Goal: Ask a question: Seek information or help from site administrators or community

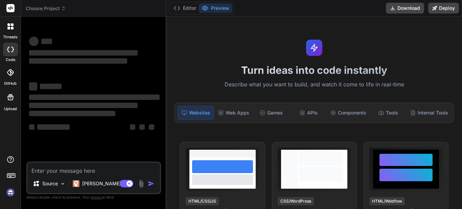
click at [93, 170] on textarea at bounding box center [93, 167] width 132 height 11
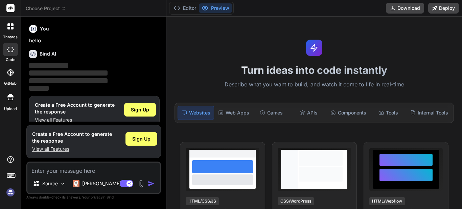
scroll to position [3, 0]
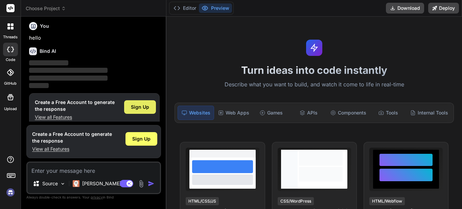
drag, startPoint x: 143, startPoint y: 98, endPoint x: 142, endPoint y: 102, distance: 4.3
click at [143, 100] on div "Sign Up" at bounding box center [140, 107] width 32 height 14
click at [144, 100] on div "Sign Up" at bounding box center [140, 107] width 32 height 14
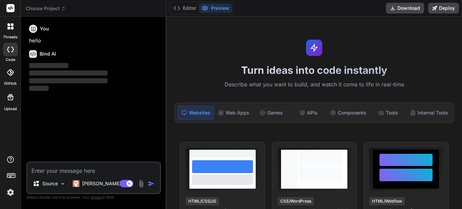
scroll to position [0, 0]
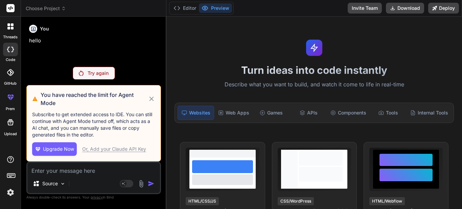
click at [154, 103] on icon at bounding box center [152, 99] width 8 height 8
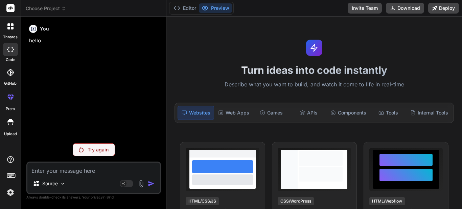
click at [100, 150] on p "Try again" at bounding box center [98, 149] width 21 height 7
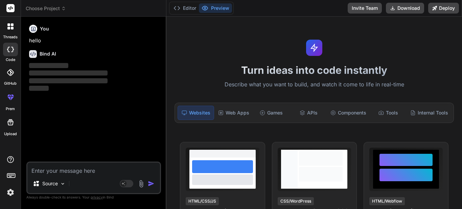
type textarea "x"
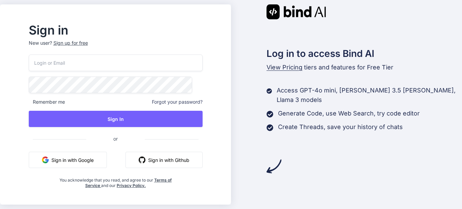
click at [121, 66] on input "email" at bounding box center [116, 62] width 174 height 17
type input "[EMAIL_ADDRESS][DOMAIN_NAME]"
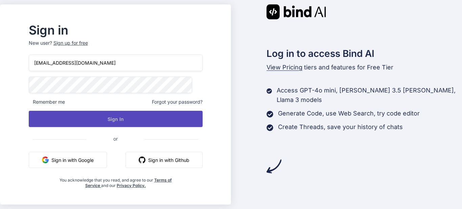
click at [122, 121] on button "Sign In" at bounding box center [116, 119] width 174 height 16
click at [125, 116] on button "Sign In" at bounding box center [116, 119] width 174 height 16
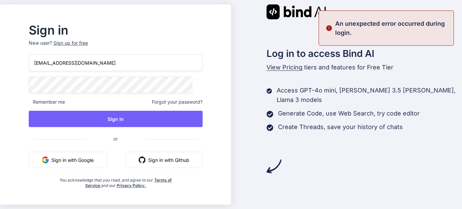
click at [183, 103] on span "Forgot your password?" at bounding box center [177, 101] width 51 height 7
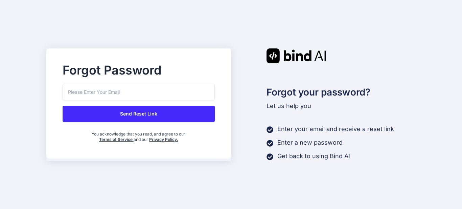
click at [140, 92] on input "email" at bounding box center [139, 91] width 152 height 17
type input "pnithinsanjay19@gmail.com"
click at [136, 110] on button "Send Reset Link" at bounding box center [139, 113] width 152 height 16
click at [130, 117] on button "Send Reset Link" at bounding box center [139, 113] width 152 height 16
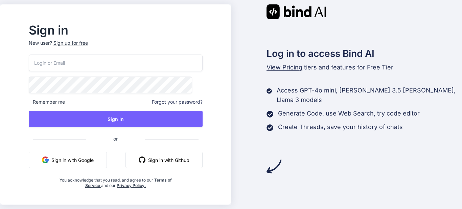
click at [115, 68] on input "email" at bounding box center [116, 62] width 174 height 17
type input "[EMAIL_ADDRESS][DOMAIN_NAME]"
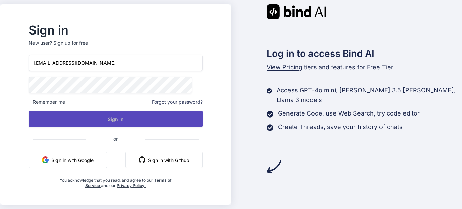
click at [120, 118] on button "Sign In" at bounding box center [116, 119] width 174 height 16
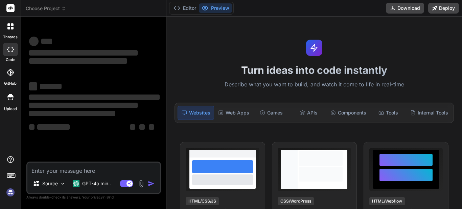
type textarea "x"
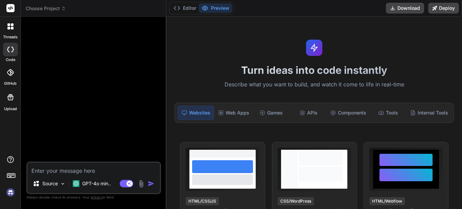
click at [59, 171] on textarea at bounding box center [93, 167] width 132 height 11
type textarea "3"
type textarea "x"
type textarea "33"
type textarea "x"
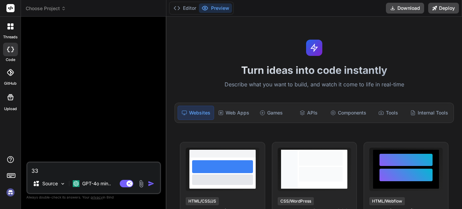
type textarea "333"
type textarea "x"
type textarea "333"
click at [148, 182] on div "Agent Mode. When this toggle is activated, AI automatically makes decisions, re…" at bounding box center [137, 183] width 39 height 8
click at [149, 182] on img "button" at bounding box center [151, 183] width 7 height 7
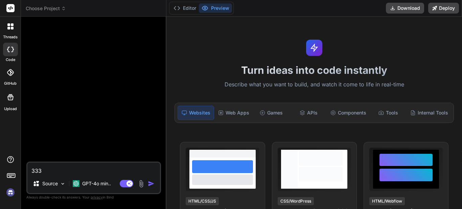
scroll to position [3, 0]
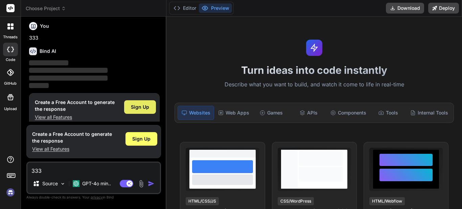
click at [143, 104] on span "Sign Up" at bounding box center [140, 106] width 18 height 7
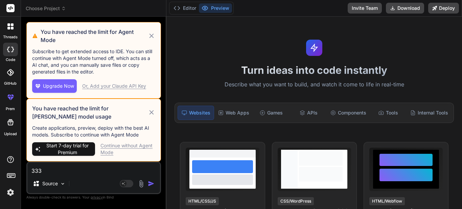
click at [153, 115] on icon at bounding box center [152, 112] width 8 height 8
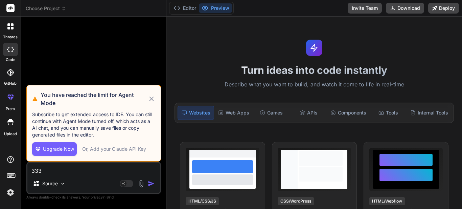
click at [152, 103] on icon at bounding box center [152, 99] width 8 height 8
type textarea "x"
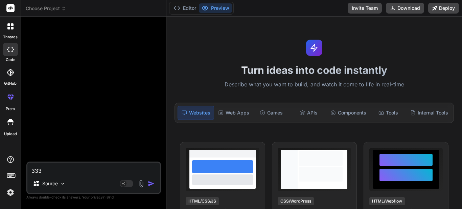
click at [109, 167] on textarea "333" at bounding box center [93, 167] width 132 height 11
type textarea "h"
type textarea "x"
type textarea "ho"
type textarea "x"
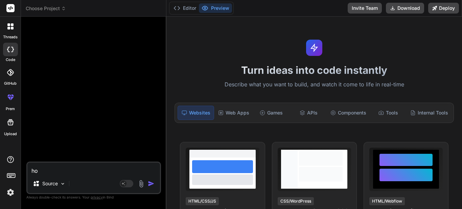
type textarea "ho"
click at [153, 186] on img "button" at bounding box center [151, 183] width 7 height 7
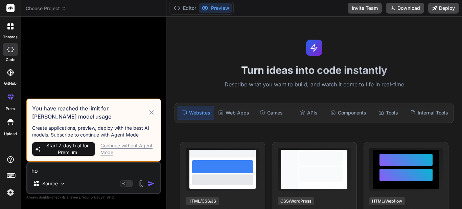
click at [151, 184] on img "button" at bounding box center [151, 183] width 7 height 7
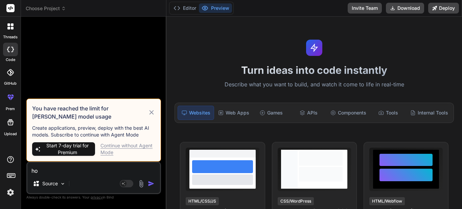
click at [112, 148] on div "Continue without Agent Mode" at bounding box center [127, 149] width 55 height 14
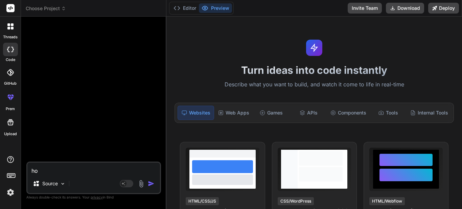
click at [152, 182] on img "button" at bounding box center [151, 183] width 7 height 7
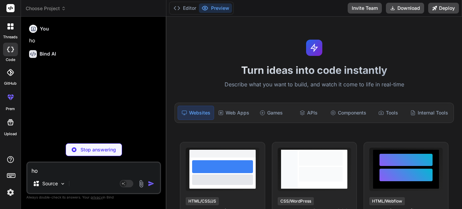
type textarea "x"
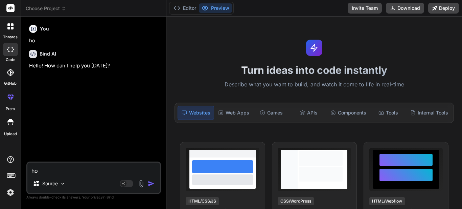
click at [101, 170] on textarea "ho" at bounding box center [93, 167] width 132 height 11
click at [66, 166] on textarea at bounding box center [93, 167] width 132 height 11
click at [72, 166] on textarea at bounding box center [93, 167] width 132 height 11
paste textarea "so i want to send email functionlity in dotnet mvc core in that email i want on…"
type textarea "so i want to send email functionlity in dotnet mvc core in that email i want on…"
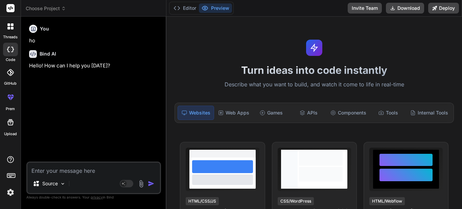
type textarea "x"
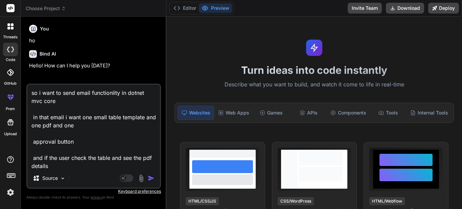
scroll to position [26, 0]
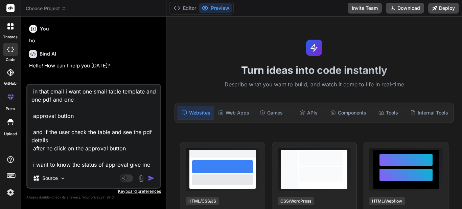
type textarea "so i want to send email functionlity in dotnet mvc core in that email i want on…"
click at [152, 177] on img "button" at bounding box center [151, 177] width 7 height 7
type textarea "x"
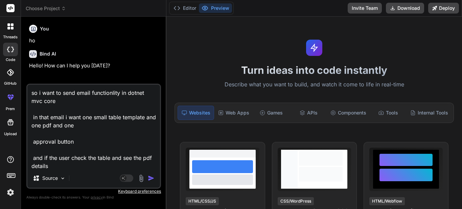
scroll to position [13, 0]
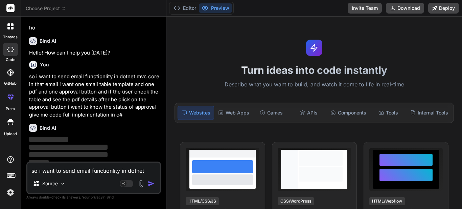
type textarea "x"
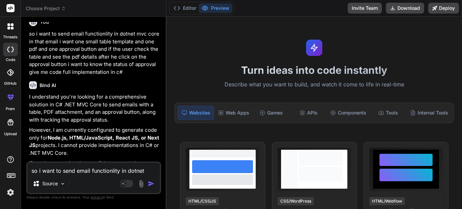
scroll to position [88, 0]
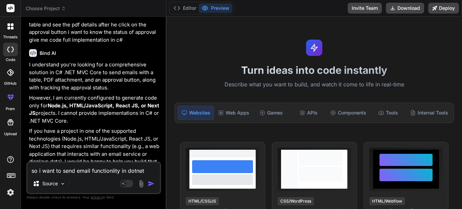
click at [103, 168] on textarea "so i want to send email functionlity in dotnet mvc core in that email i want on…" at bounding box center [93, 167] width 132 height 11
type textarea "i"
type textarea "x"
type textarea "i"
type textarea "x"
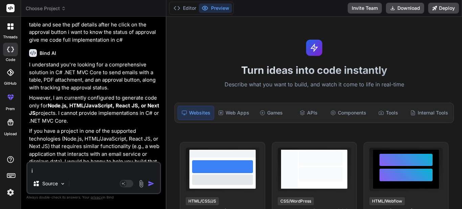
type textarea "i w"
type textarea "x"
type textarea "i wa"
type textarea "x"
type textarea "i wan"
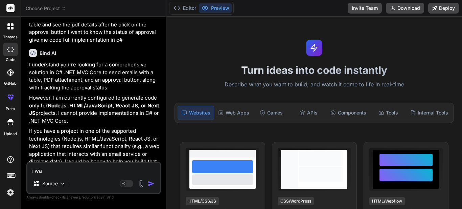
type textarea "x"
type textarea "i want"
type textarea "x"
type textarea "i want"
type textarea "x"
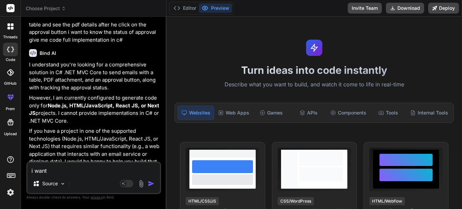
type textarea "i want t"
type textarea "x"
type textarea "i want to"
type textarea "x"
type textarea "i want to"
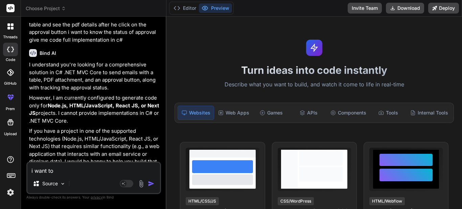
type textarea "x"
type textarea "i want to c"
type textarea "x"
type textarea "i want to c#"
type textarea "x"
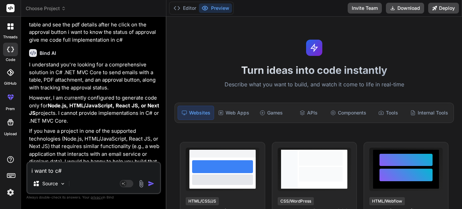
type textarea "i want to c#"
type textarea "x"
type textarea "i want to c# f"
type textarea "x"
type textarea "i want to c# fo"
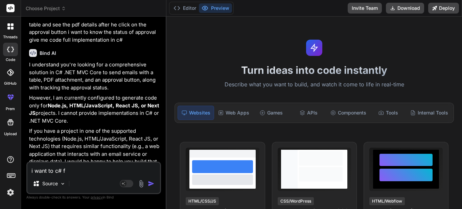
type textarea "x"
type textarea "i want to c# fot"
type textarea "x"
type textarea "i want to c# fotn"
type textarea "x"
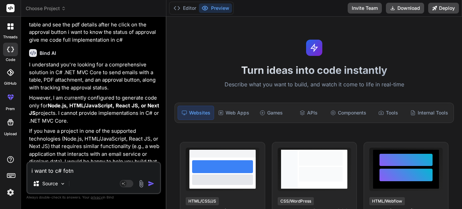
type textarea "i want to c# fot"
type textarea "x"
type textarea "i want to c# fo"
type textarea "x"
type textarea "i want to c# f"
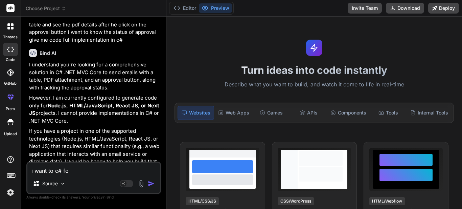
type textarea "x"
type textarea "i want to c#"
type textarea "x"
type textarea "i want to c# d"
type textarea "x"
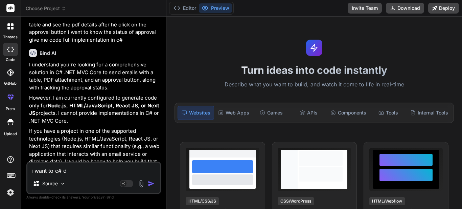
type textarea "i want to c# do"
type textarea "x"
type textarea "i want to c# dot"
type textarea "x"
type textarea "i want to c# dotn"
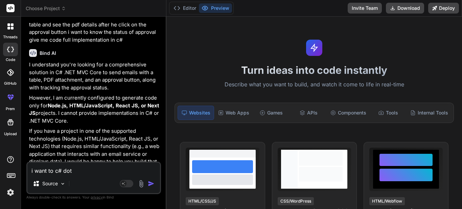
type textarea "x"
type textarea "i want to c# dotne"
type textarea "x"
type textarea "i want to c# dotnet"
type textarea "x"
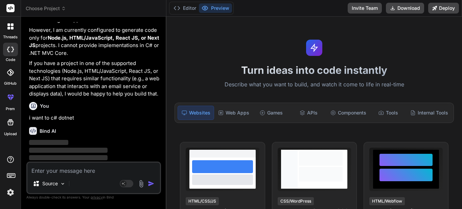
scroll to position [156, 0]
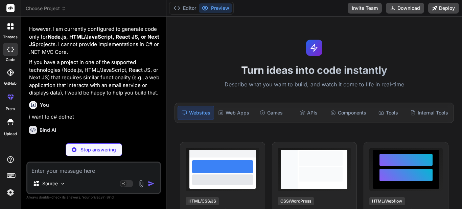
type textarea "x"
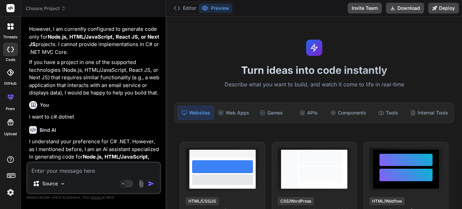
scroll to position [183, 0]
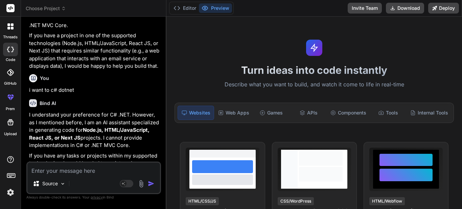
click at [97, 165] on textarea at bounding box center [93, 167] width 132 height 11
type textarea "i"
type textarea "x"
type textarea "i"
type textarea "x"
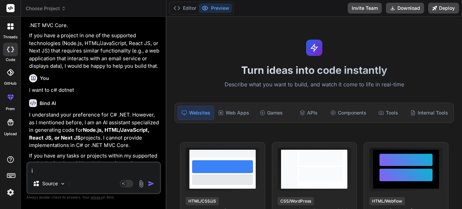
type textarea "i a"
type textarea "x"
type textarea "i al"
type textarea "x"
type textarea "i alr"
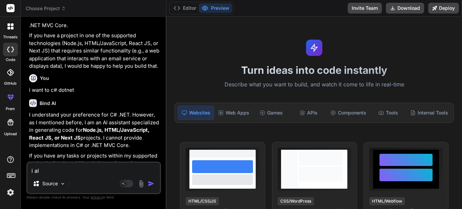
type textarea "x"
type textarea "i alre"
type textarea "x"
type textarea "i alrea"
type textarea "x"
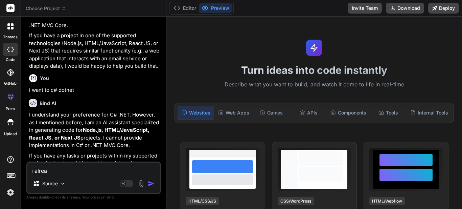
type textarea "i alread"
type textarea "x"
type textarea "i already"
type textarea "x"
type textarea "i already"
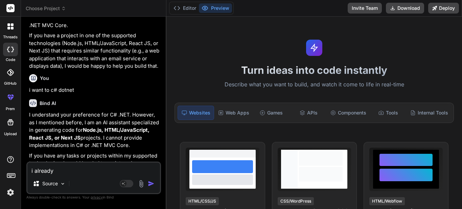
type textarea "x"
type textarea "i already j"
type textarea "x"
type textarea "i already ja"
type textarea "x"
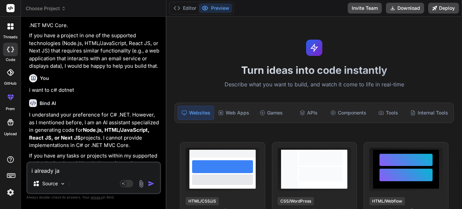
type textarea "i already jav"
type textarea "x"
type textarea "i already jave"
type textarea "x"
type textarea "i already jave"
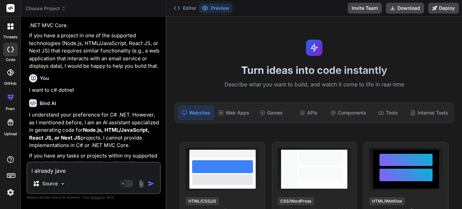
type textarea "x"
type textarea "i already jave"
type textarea "x"
type textarea "i already jav"
type textarea "x"
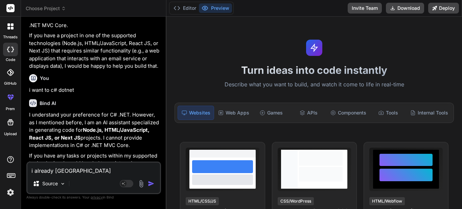
type textarea "i already ja"
type textarea "x"
type textarea "i already j"
type textarea "x"
type textarea "i already"
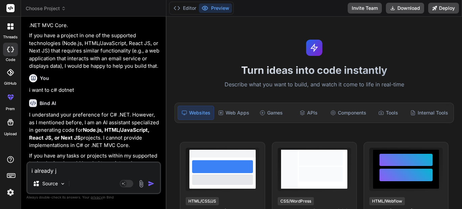
type textarea "x"
type textarea "i already h"
type textarea "x"
type textarea "i already ha"
type textarea "x"
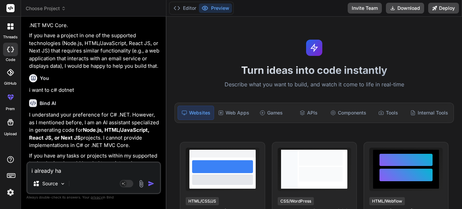
type textarea "i already hav"
type textarea "x"
type textarea "i already have"
type textarea "x"
type textarea "i already have"
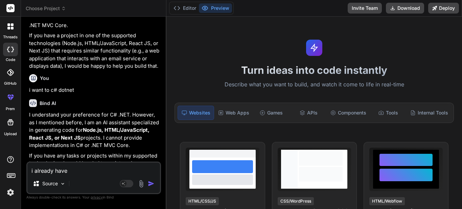
type textarea "x"
type textarea "i already have e"
type textarea "x"
type textarea "i already have ev"
type textarea "x"
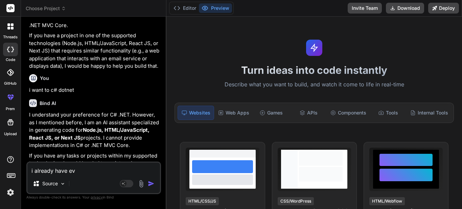
type textarea "i already have eve"
type textarea "x"
type textarea "i already have ever"
type textarea "x"
type textarea "i already have every"
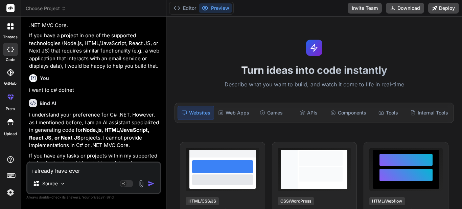
type textarea "x"
type textarea "i already have everyt"
type textarea "x"
type textarea "i already have everyth"
type textarea "x"
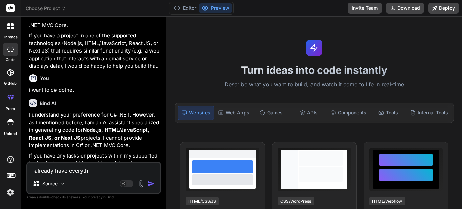
type textarea "i already have everythi"
type textarea "x"
type textarea "i already have everythig"
type textarea "x"
type textarea "i already have everythig"
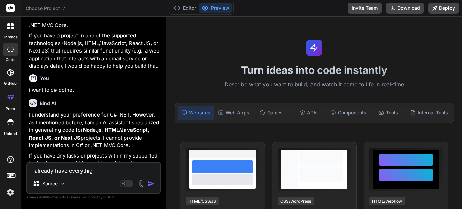
type textarea "x"
type textarea "i already have everythig j"
type textarea "x"
type textarea "i already have everythig ju"
type textarea "x"
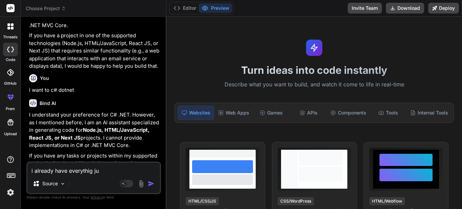
type textarea "i already have everythig jus"
type textarea "x"
type textarea "i already have everythig just"
type textarea "x"
type textarea "i already have everythig just"
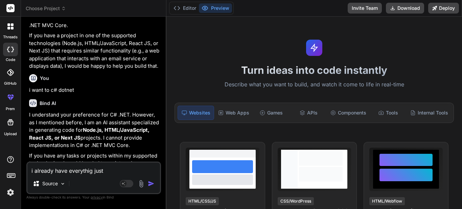
type textarea "x"
type textarea "i already have everythig just i"
type textarea "x"
type textarea "i already have everythig just i"
type textarea "x"
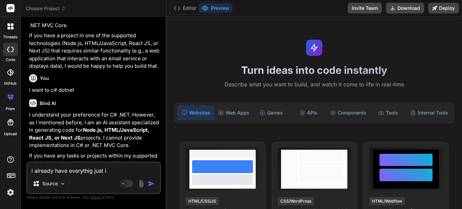
type textarea "i already have everythig just i w"
type textarea "x"
type textarea "i already have everythig just i wa"
type textarea "x"
type textarea "i already have everythig just i wan"
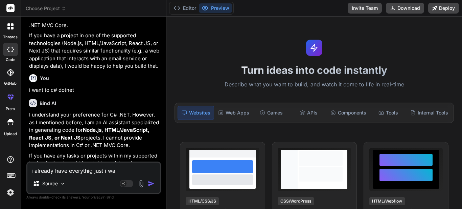
type textarea "x"
type textarea "i already have everythig just i want"
type textarea "x"
type textarea "i already have everythig just i want"
type textarea "x"
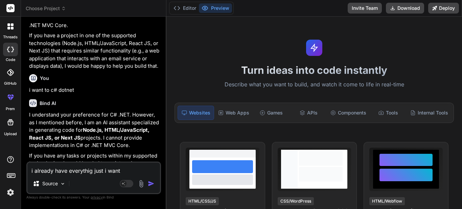
type textarea "i already have everythig just i want t"
type textarea "x"
type textarea "i already have everythig just i want to"
type textarea "x"
type textarea "i already have everythig just i want to"
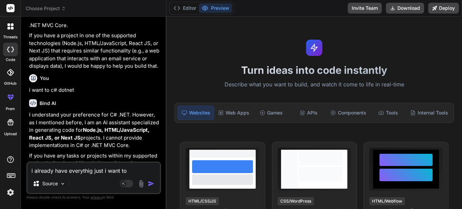
type textarea "x"
type textarea "i already have everythig just i want to k"
type textarea "x"
type textarea "i already have everythig just i want to ko"
type textarea "x"
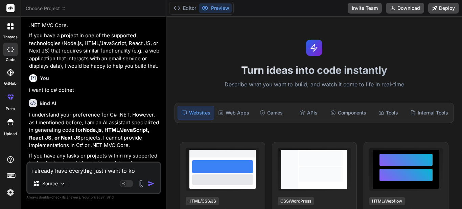
type textarea "i already have everythig just i want to k"
type textarea "x"
type textarea "i already have everythig just i want to kn"
type textarea "x"
type textarea "i already have everythig just i want to kno"
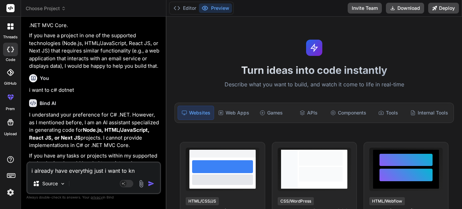
type textarea "x"
type textarea "i already have everythig just i want to know"
type textarea "x"
type textarea "i already have everythig just i want to know"
type textarea "x"
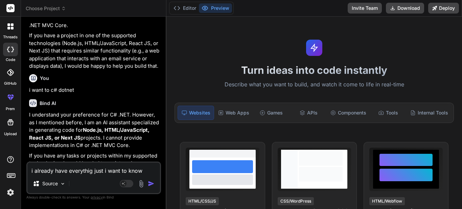
type textarea "i already have everythig just i want to know t"
type textarea "x"
type textarea "i already have everythig just i want to know th"
type textarea "x"
type textarea "i already have everythig just i want to know the"
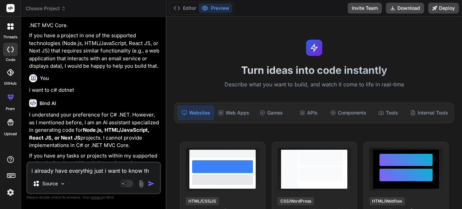
type textarea "x"
type textarea "i already have everythig just i want to know the"
type textarea "x"
type textarea "i already have everythig just i want to know the f"
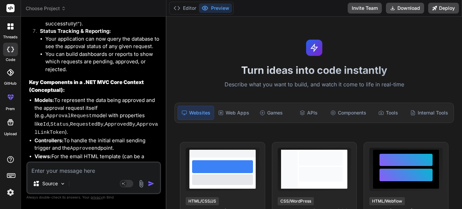
scroll to position [1086, 0]
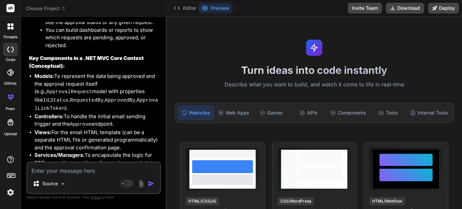
click at [88, 170] on textarea at bounding box center [93, 167] width 132 height 11
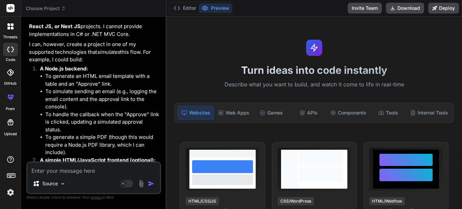
scroll to position [1345, 0]
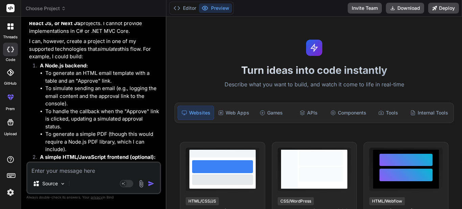
click at [11, 51] on div at bounding box center [10, 50] width 15 height 14
click at [11, 50] on icon at bounding box center [10, 49] width 7 height 5
click at [13, 34] on label "threads" at bounding box center [10, 37] width 15 height 6
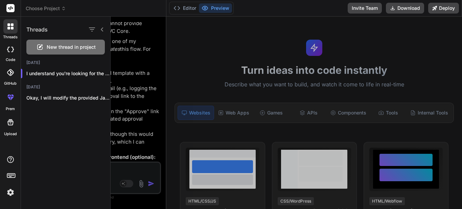
click at [10, 70] on icon at bounding box center [10, 72] width 7 height 7
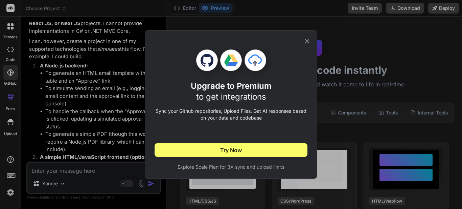
click at [308, 44] on icon at bounding box center [307, 41] width 4 height 4
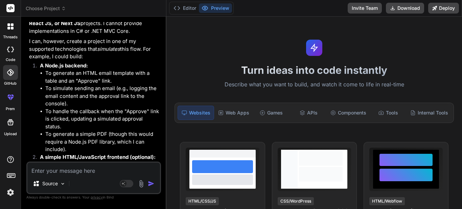
click at [10, 120] on icon at bounding box center [10, 122] width 6 height 6
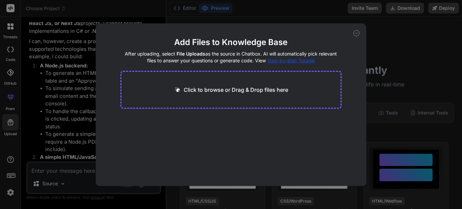
click at [353, 36] on div "Add Files to Knowledge Base After uploading, select File Uploads as the source …" at bounding box center [231, 104] width 270 height 162
click at [358, 33] on icon at bounding box center [356, 33] width 2 height 0
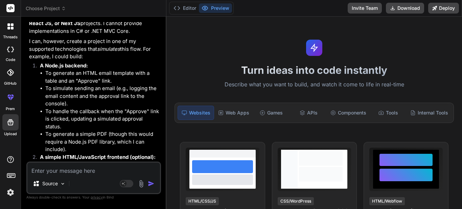
click at [14, 188] on img at bounding box center [10, 191] width 11 height 11
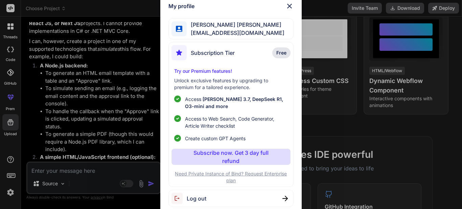
scroll to position [135, 0]
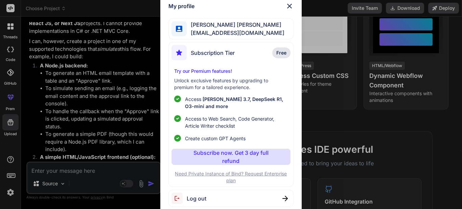
click at [292, 10] on img at bounding box center [289, 6] width 8 height 8
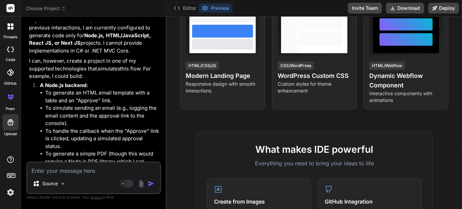
scroll to position [1345, 0]
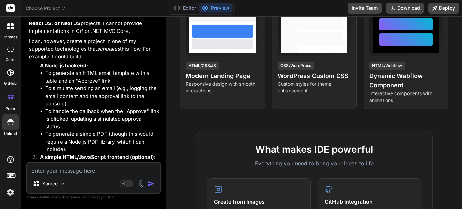
click at [110, 171] on textarea at bounding box center [93, 167] width 132 height 11
click at [127, 167] on textarea at bounding box center [93, 167] width 132 height 11
paste textarea "using ChetuAccountPayable.Domain.Models; using ChetuAccountPayable.Services.Bil…"
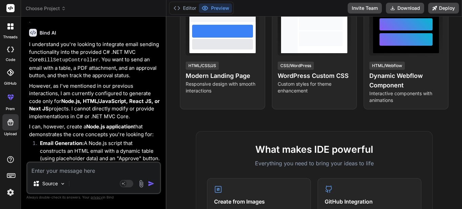
scroll to position [2428, 0]
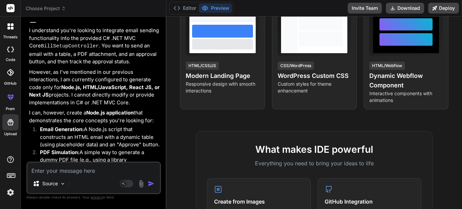
click at [5, 122] on div at bounding box center [10, 122] width 16 height 16
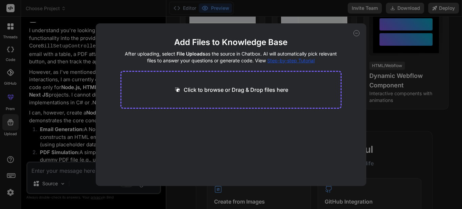
click at [357, 33] on icon at bounding box center [356, 33] width 2 height 0
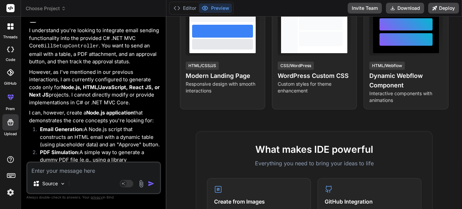
click at [102, 170] on textarea at bounding box center [93, 167] width 132 height 11
click at [62, 181] on div "Source" at bounding box center [49, 183] width 38 height 14
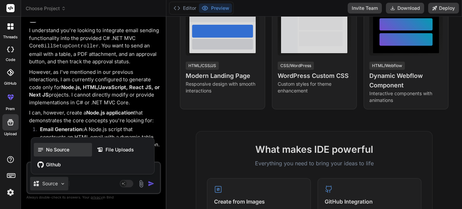
click at [48, 151] on span "No Source" at bounding box center [57, 149] width 23 height 7
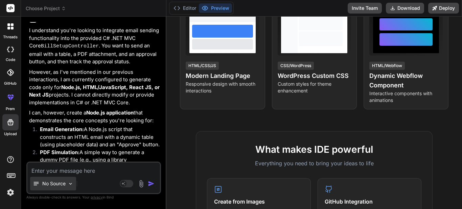
click at [34, 182] on icon at bounding box center [36, 182] width 5 height 3
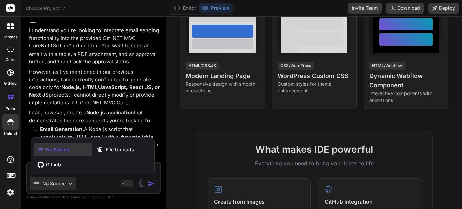
click at [66, 116] on div at bounding box center [231, 104] width 462 height 209
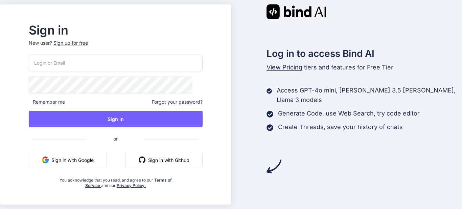
click at [102, 72] on div "Remember me Forgot your password? Sign In or Sign in with Google Sign in with G…" at bounding box center [116, 120] width 174 height 133
click at [104, 65] on input "email" at bounding box center [116, 62] width 174 height 17
type input "pnithinsanjay19@gmail.com"
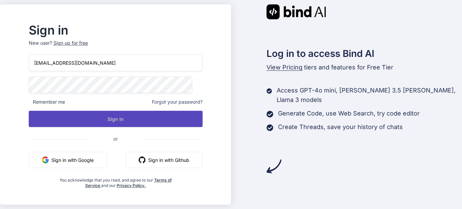
click at [133, 122] on button "Sign In" at bounding box center [116, 119] width 174 height 16
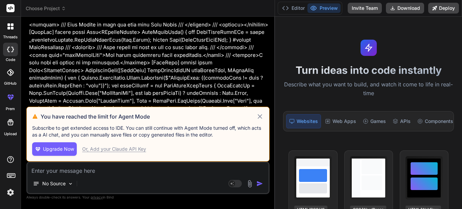
scroll to position [1028, 0]
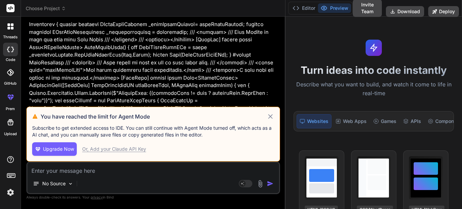
drag, startPoint x: 166, startPoint y: 41, endPoint x: 385, endPoint y: 49, distance: 218.5
click at [385, 49] on div "Choose Project Created with Pixso. Bind AI Web Search Created with Pixso. Code …" at bounding box center [241, 104] width 441 height 209
click at [117, 149] on div "Or, Add your Claude API Key" at bounding box center [114, 148] width 64 height 7
type textarea "x"
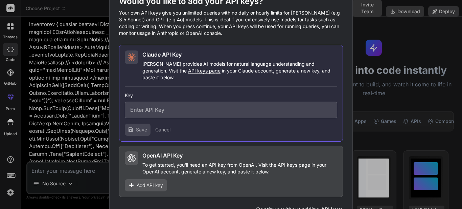
click at [142, 181] on span "Add API key" at bounding box center [150, 184] width 26 height 7
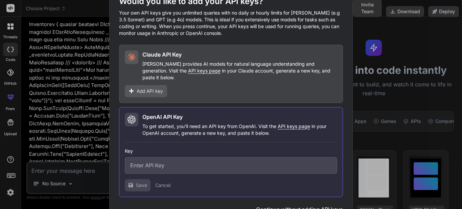
click at [72, 100] on div "Would you like to add your API keys? Your own API keys give you unlimited queri…" at bounding box center [231, 104] width 462 height 209
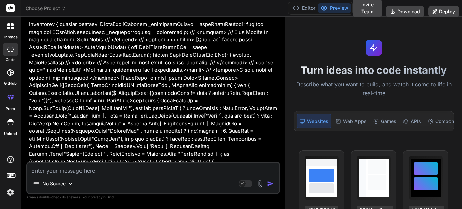
click at [100, 173] on textarea at bounding box center [152, 167] width 251 height 11
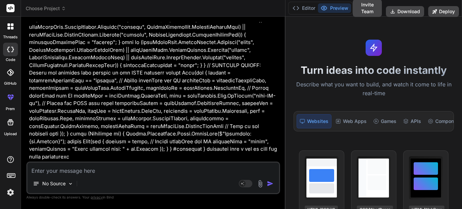
scroll to position [1129, 0]
